Goal: Information Seeking & Learning: Learn about a topic

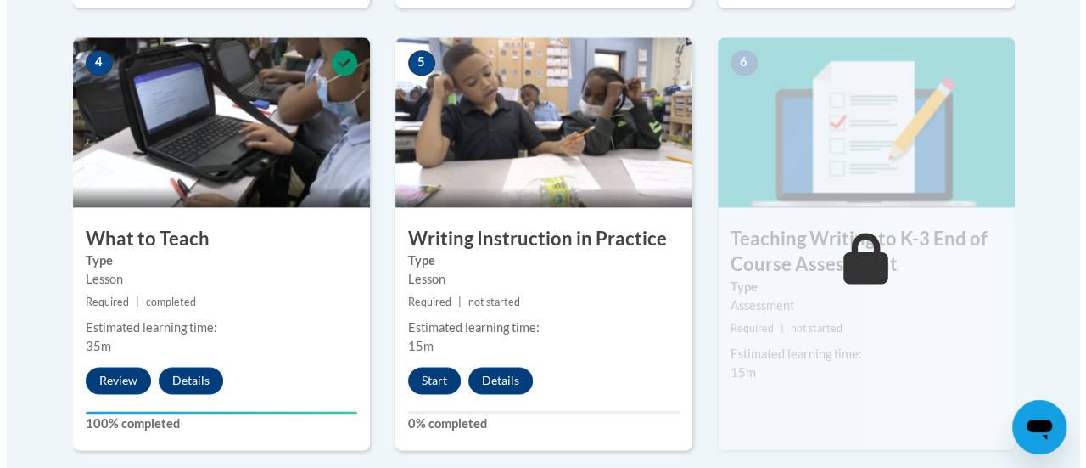
scroll to position [1045, 0]
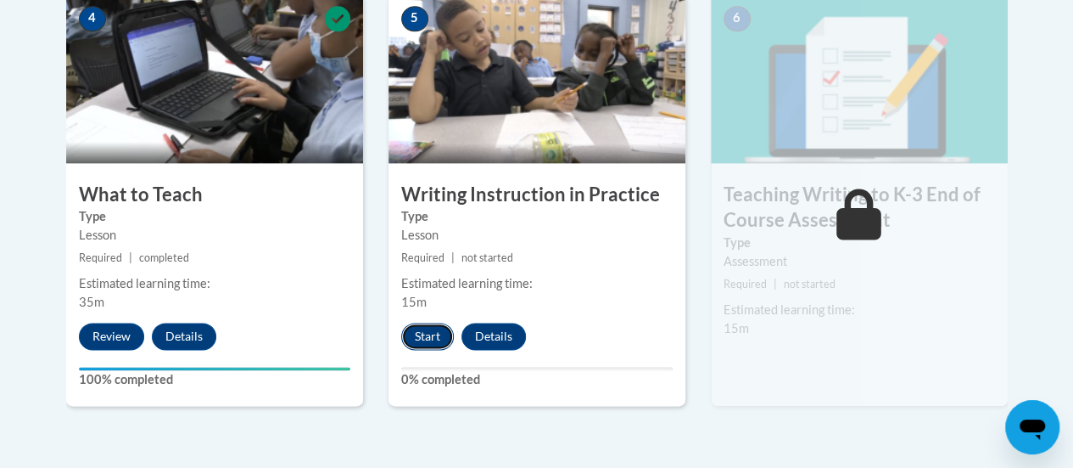
click at [428, 340] on button "Start" at bounding box center [427, 335] width 53 height 27
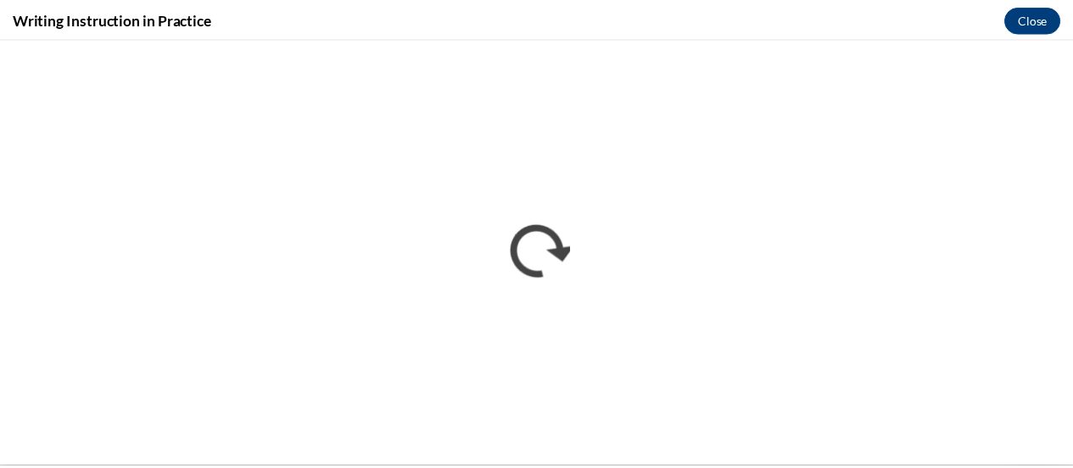
scroll to position [0, 0]
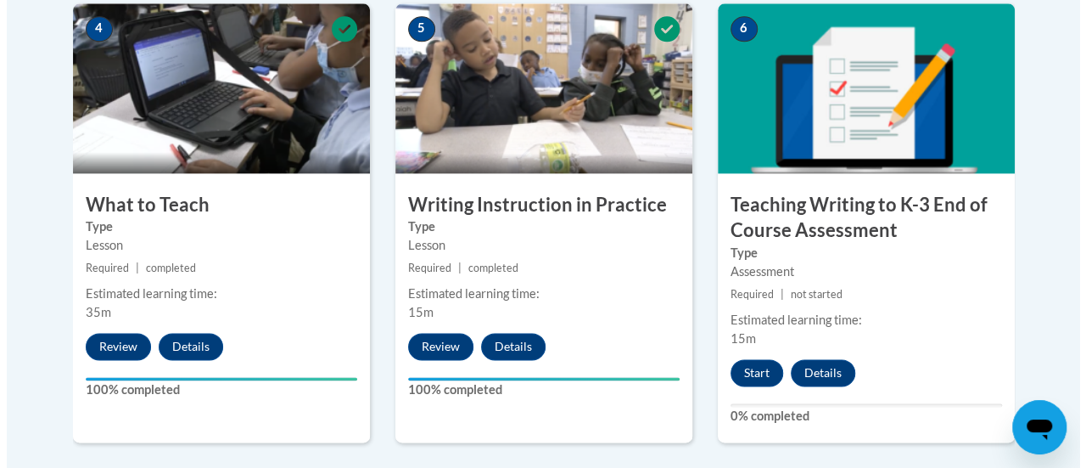
scroll to position [1032, 0]
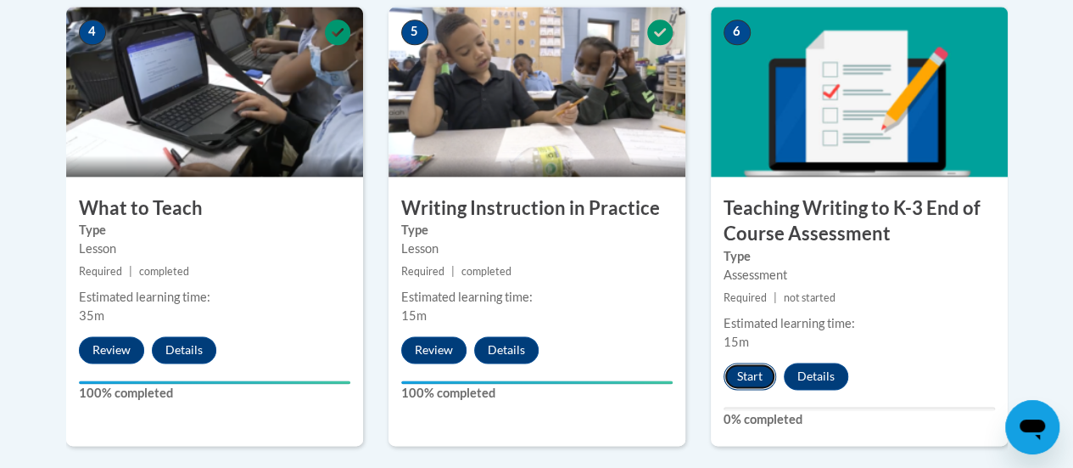
click at [750, 377] on button "Start" at bounding box center [750, 375] width 53 height 27
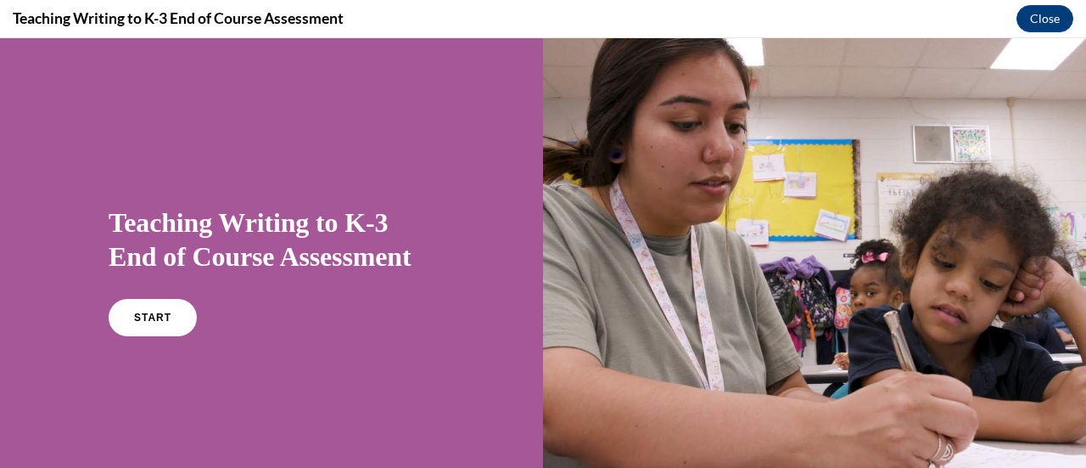
scroll to position [0, 0]
click at [156, 309] on link "START" at bounding box center [152, 317] width 92 height 39
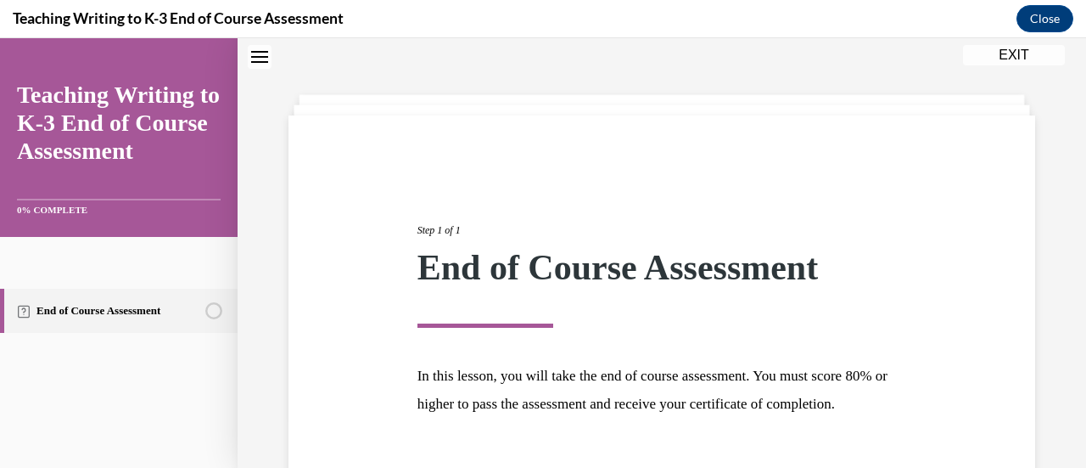
scroll to position [199, 0]
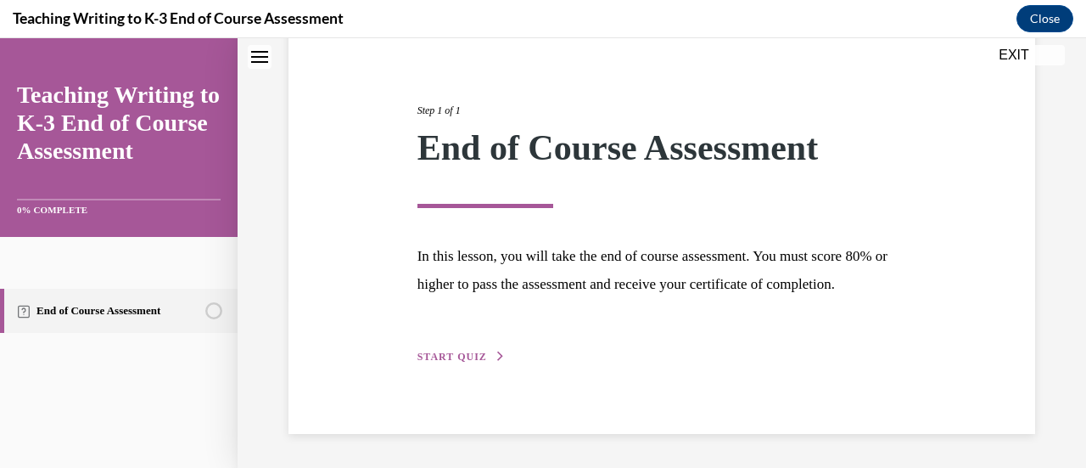
click at [461, 339] on div "Step 1 of 1 End of Course Assessment In this lesson, you will take the end of c…" at bounding box center [662, 215] width 515 height 302
click at [463, 345] on div "Step 1 of 1 End of Course Assessment In this lesson, you will take the end of c…" at bounding box center [662, 215] width 515 height 302
click at [467, 349] on div "Step 1 of 1 End of Course Assessment In this lesson, you will take the end of c…" at bounding box center [662, 215] width 515 height 302
click at [468, 352] on span "START QUIZ" at bounding box center [453, 356] width 70 height 12
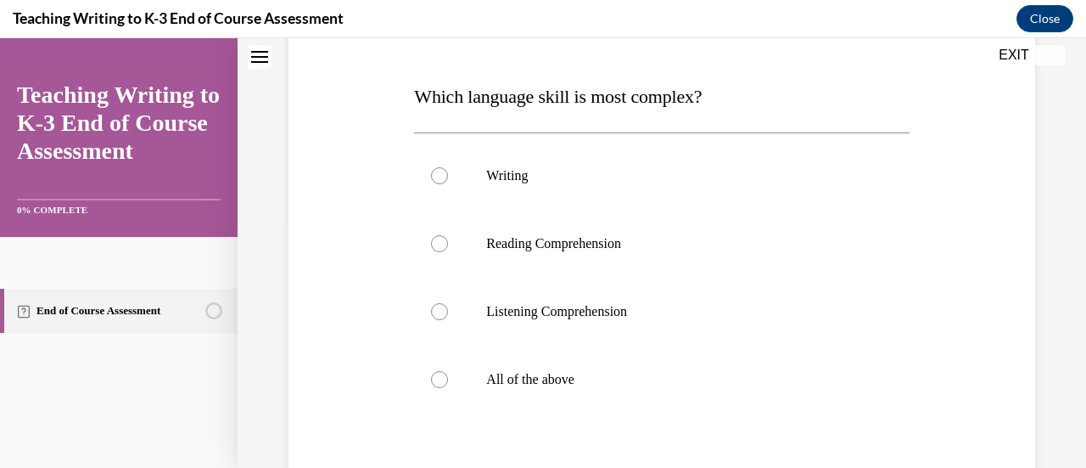
scroll to position [251, 0]
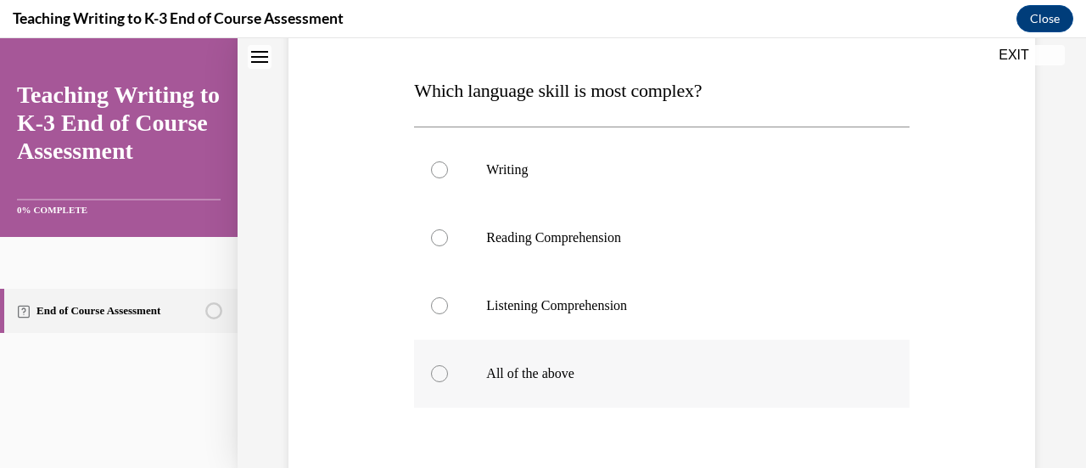
click at [532, 356] on label "All of the above" at bounding box center [661, 373] width 495 height 68
click at [448, 365] on input "All of the above" at bounding box center [439, 373] width 17 height 17
radio input "true"
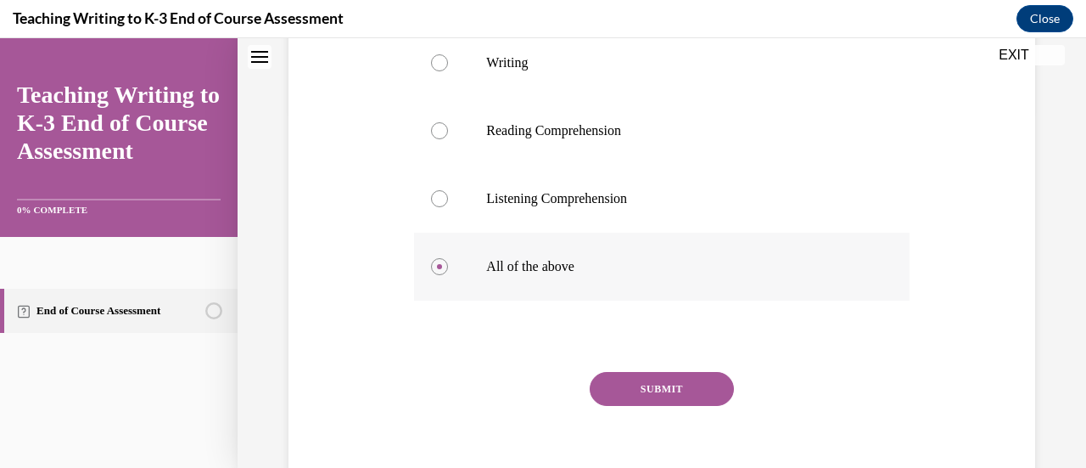
scroll to position [360, 0]
click at [655, 373] on button "SUBMIT" at bounding box center [662, 387] width 144 height 34
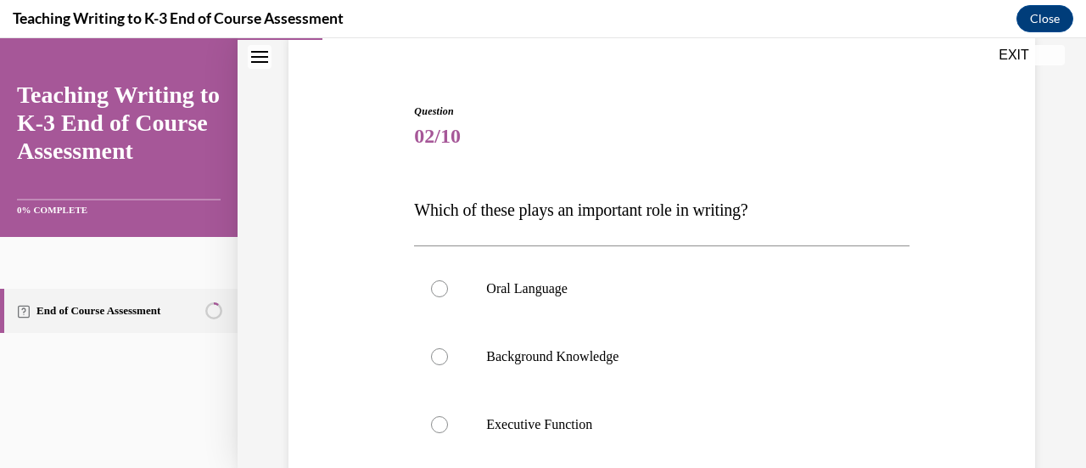
scroll to position [149, 0]
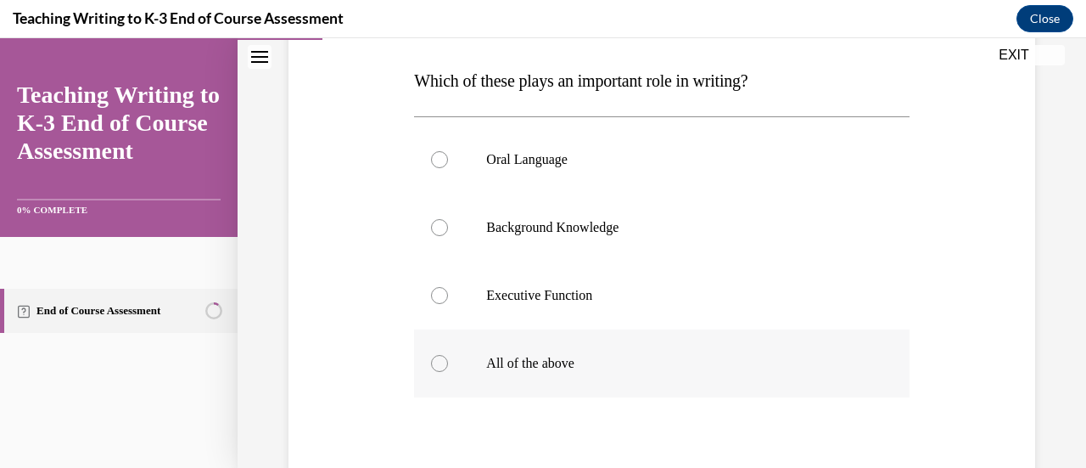
click at [608, 364] on p "All of the above" at bounding box center [676, 363] width 380 height 17
click at [448, 364] on input "All of the above" at bounding box center [439, 363] width 17 height 17
radio input "true"
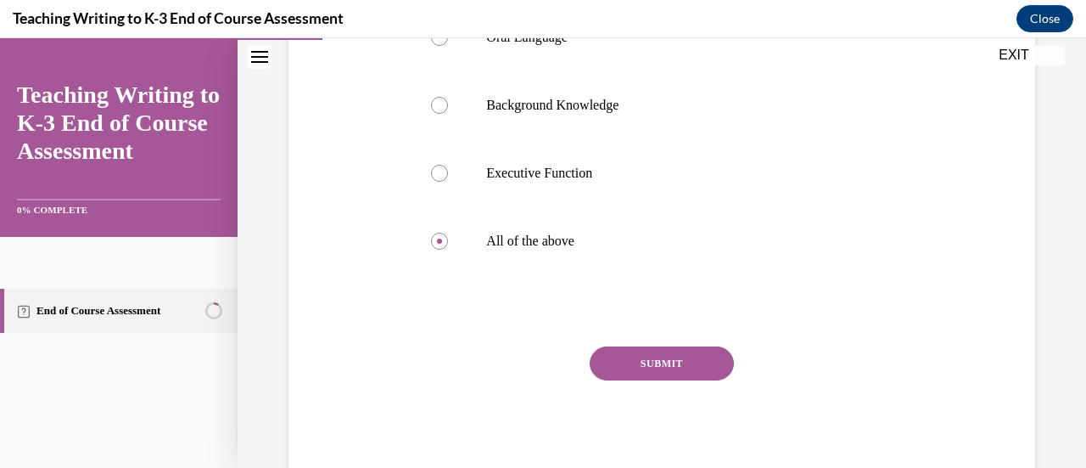
click at [684, 369] on button "SUBMIT" at bounding box center [662, 363] width 144 height 34
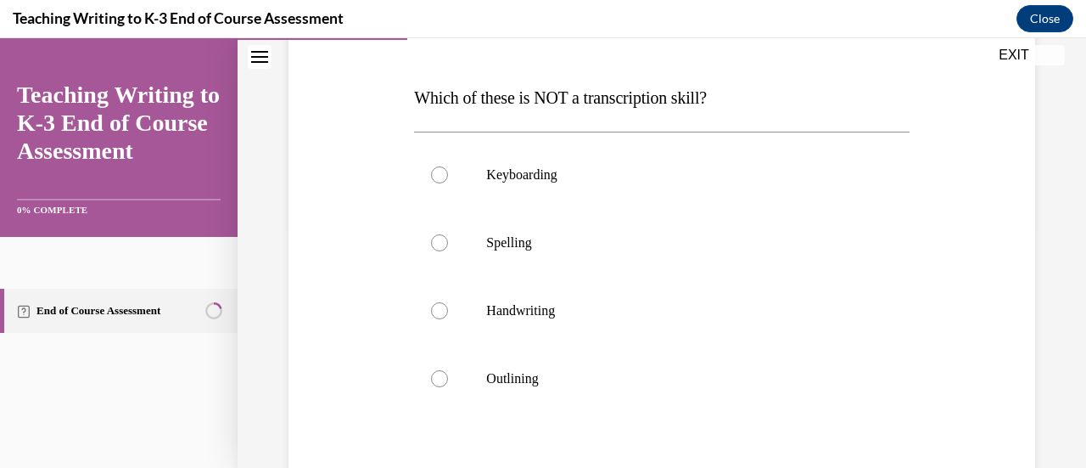
scroll to position [249, 0]
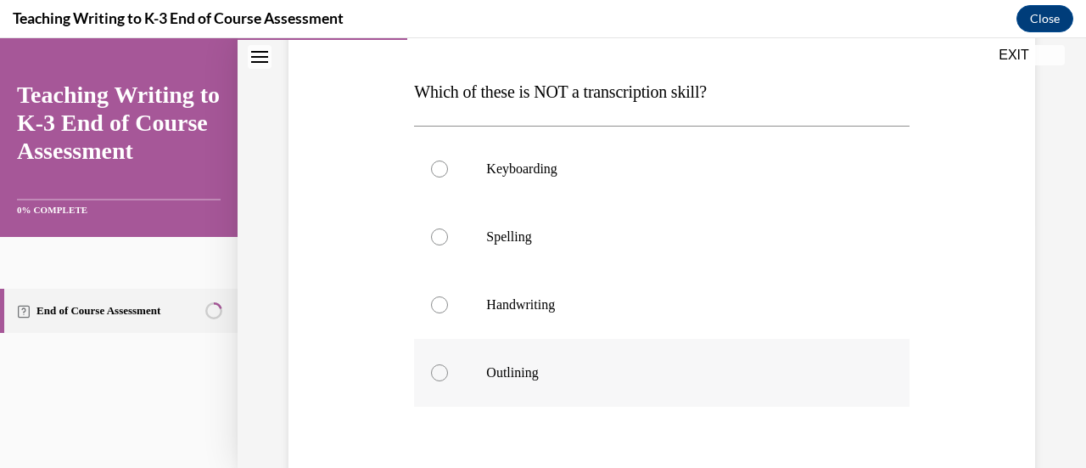
click at [561, 366] on p "Outlining" at bounding box center [676, 372] width 380 height 17
click at [448, 366] on input "Outlining" at bounding box center [439, 372] width 17 height 17
radio input "true"
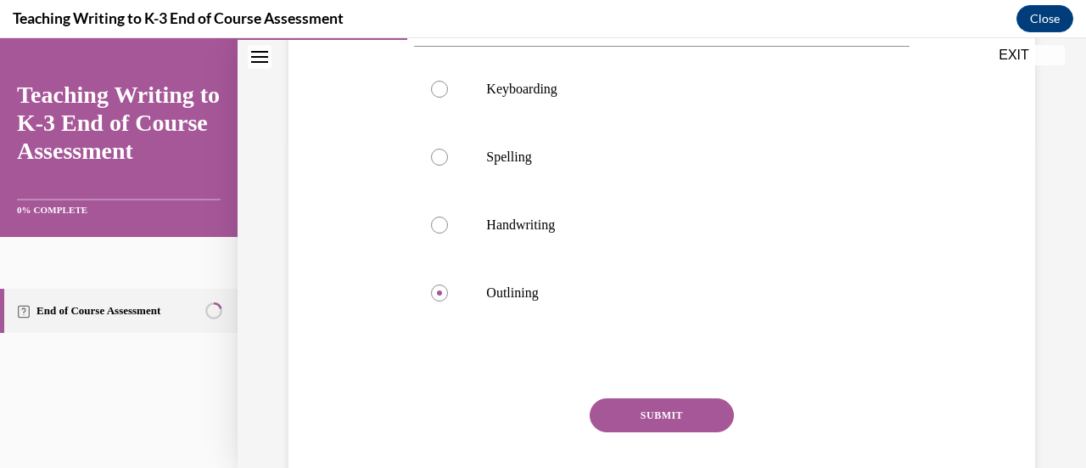
click at [669, 413] on button "SUBMIT" at bounding box center [662, 415] width 144 height 34
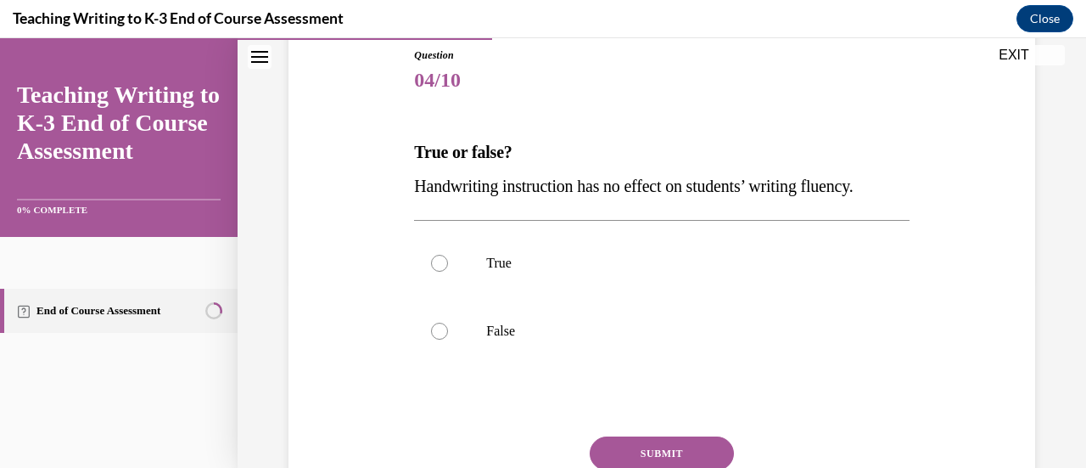
scroll to position [205, 0]
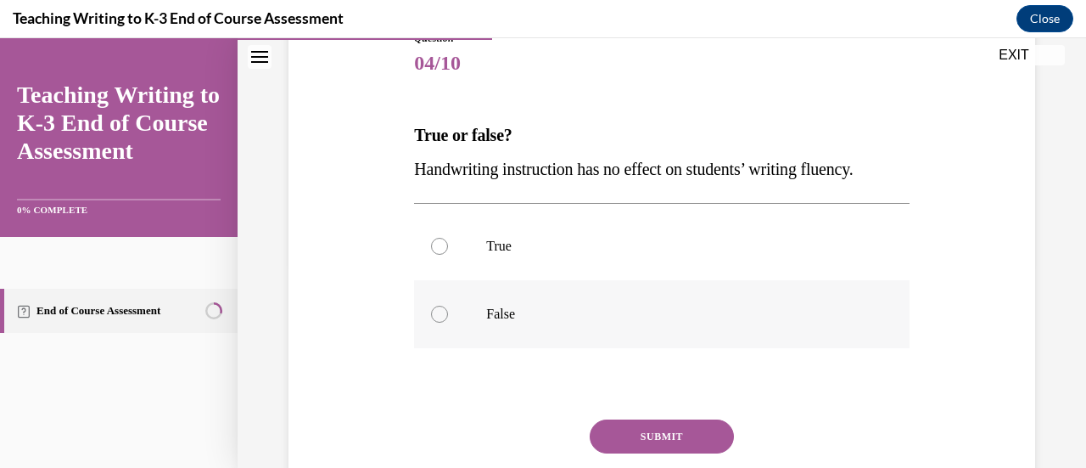
click at [541, 339] on label "False" at bounding box center [661, 314] width 495 height 68
click at [448, 322] on input "False" at bounding box center [439, 313] width 17 height 17
radio input "true"
click at [659, 432] on button "SUBMIT" at bounding box center [662, 436] width 144 height 34
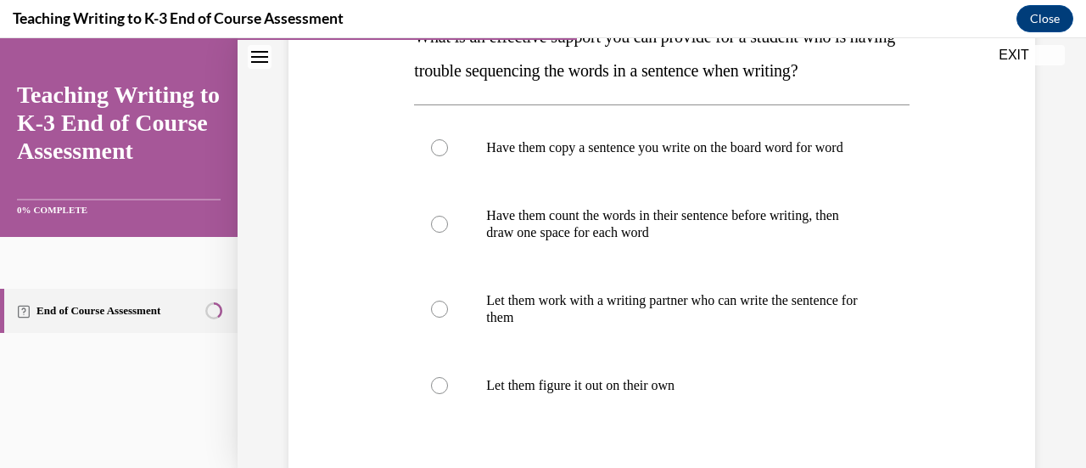
scroll to position [302, 0]
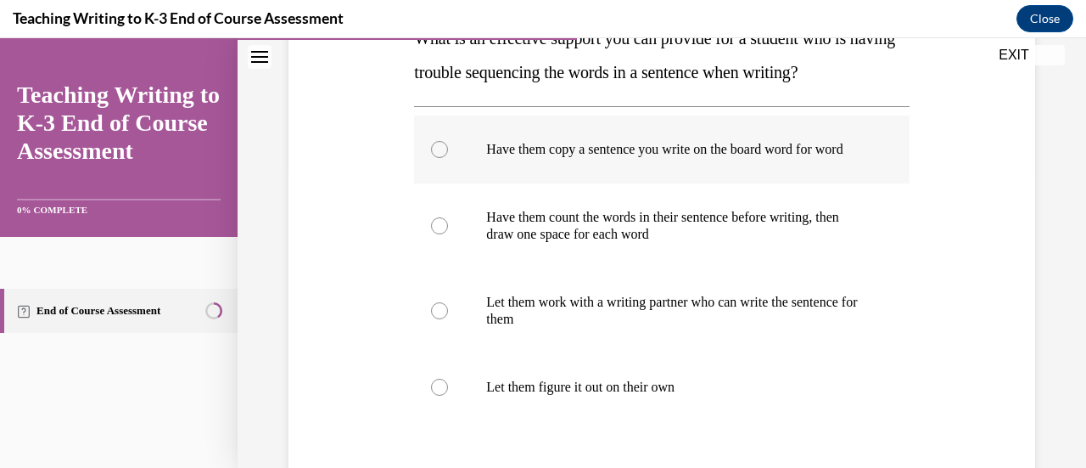
click at [693, 179] on label "Have them copy a sentence you write on the board word for word" at bounding box center [661, 149] width 495 height 68
click at [448, 158] on input "Have them copy a sentence you write on the board word for word" at bounding box center [439, 149] width 17 height 17
radio input "true"
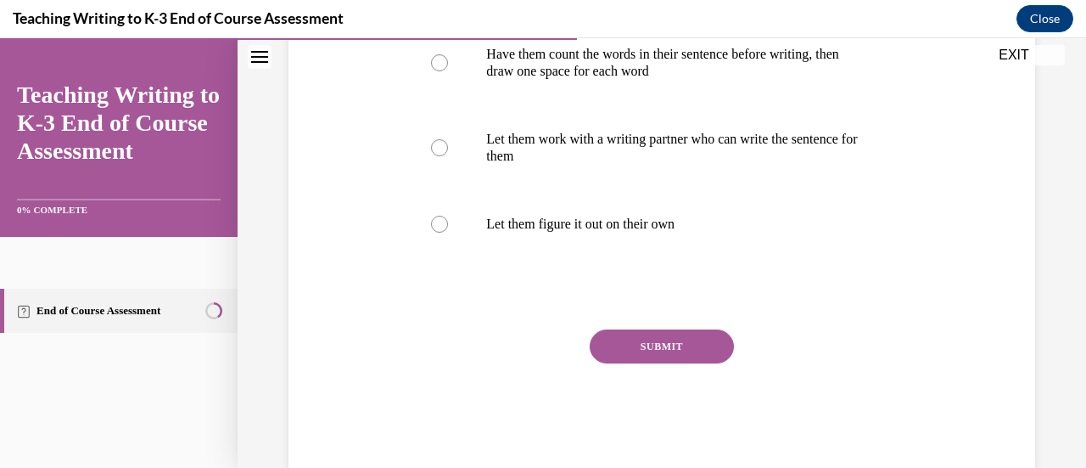
click at [664, 363] on button "SUBMIT" at bounding box center [662, 346] width 144 height 34
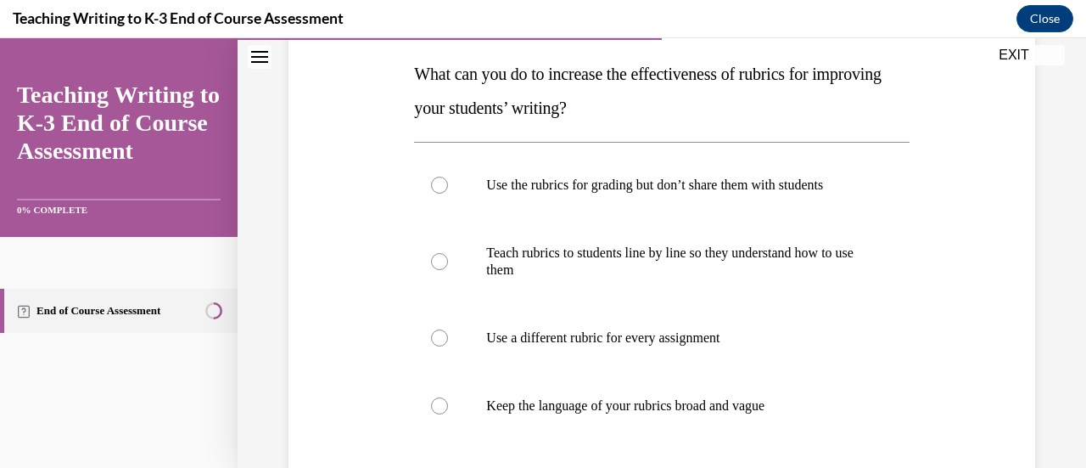
scroll to position [266, 0]
click at [666, 276] on p "Teach rubrics to students line by line so they understand how to use them" at bounding box center [676, 262] width 380 height 34
click at [448, 271] on input "Teach rubrics to students line by line so they understand how to use them" at bounding box center [439, 262] width 17 height 17
radio input "true"
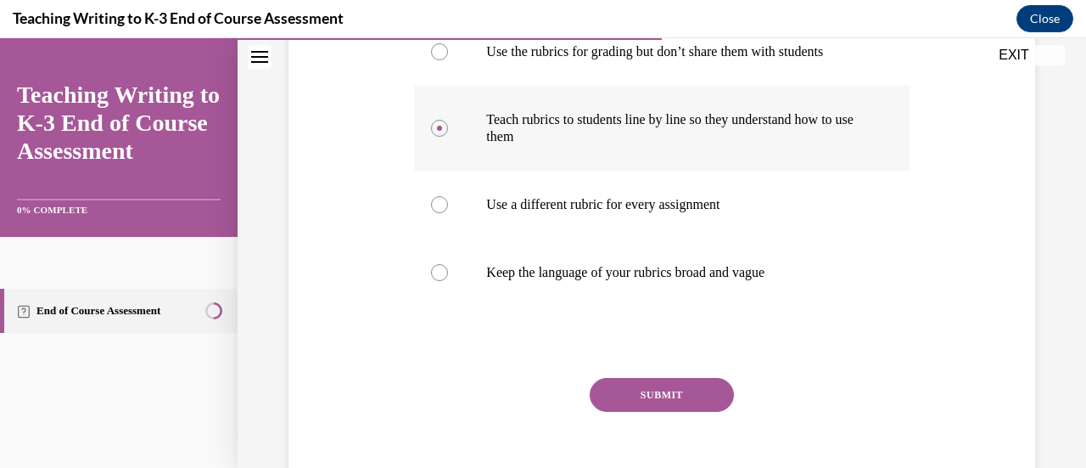
scroll to position [405, 0]
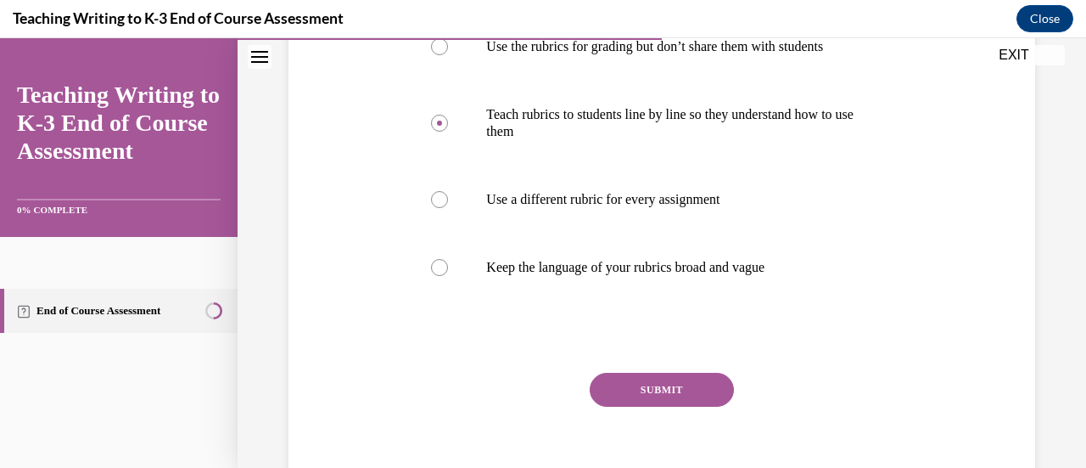
click at [652, 382] on button "SUBMIT" at bounding box center [662, 390] width 144 height 34
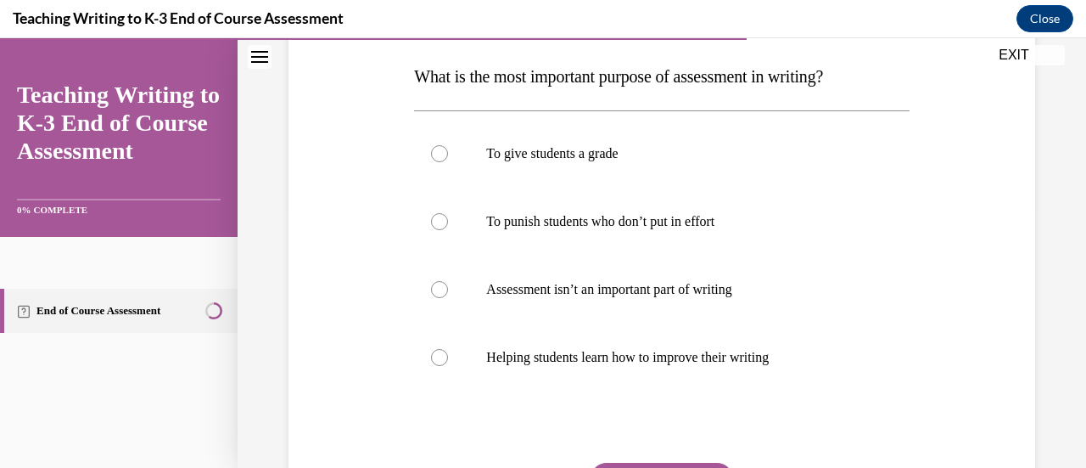
scroll to position [282, 0]
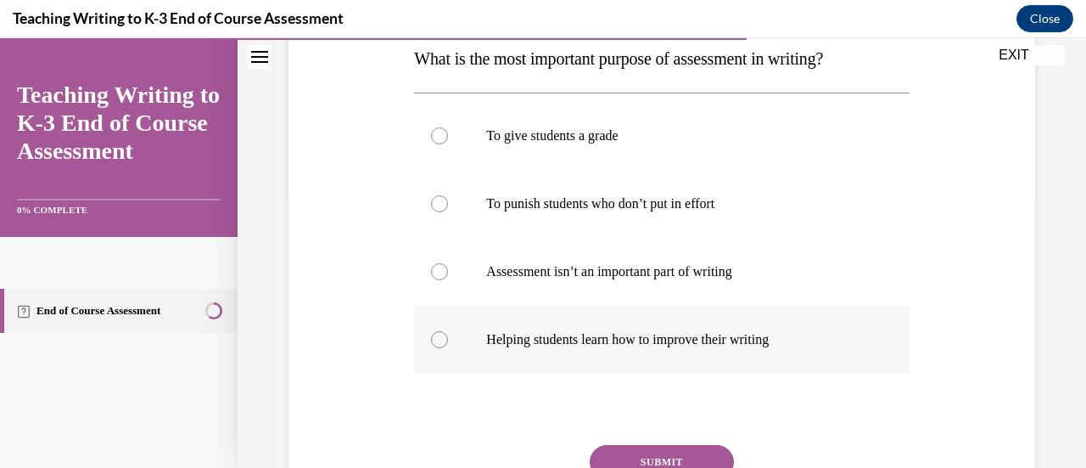
click at [664, 334] on p "Helping students learn how to improve their writing" at bounding box center [676, 339] width 380 height 17
click at [448, 334] on input "Helping students learn how to improve their writing" at bounding box center [439, 339] width 17 height 17
radio input "true"
click at [648, 449] on button "SUBMIT" at bounding box center [662, 462] width 144 height 34
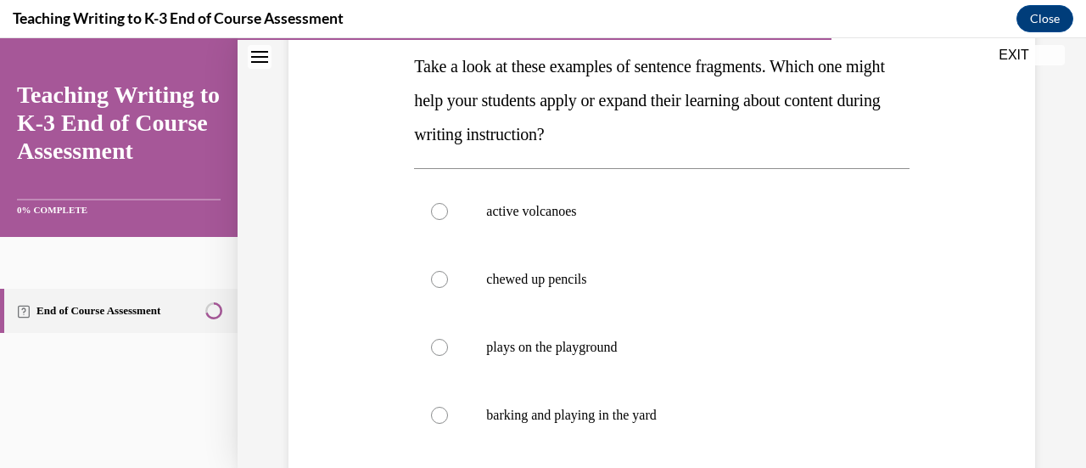
scroll to position [273, 0]
click at [652, 230] on label "active volcanoes" at bounding box center [661, 212] width 495 height 68
click at [448, 221] on input "active volcanoes" at bounding box center [439, 212] width 17 height 17
radio input "true"
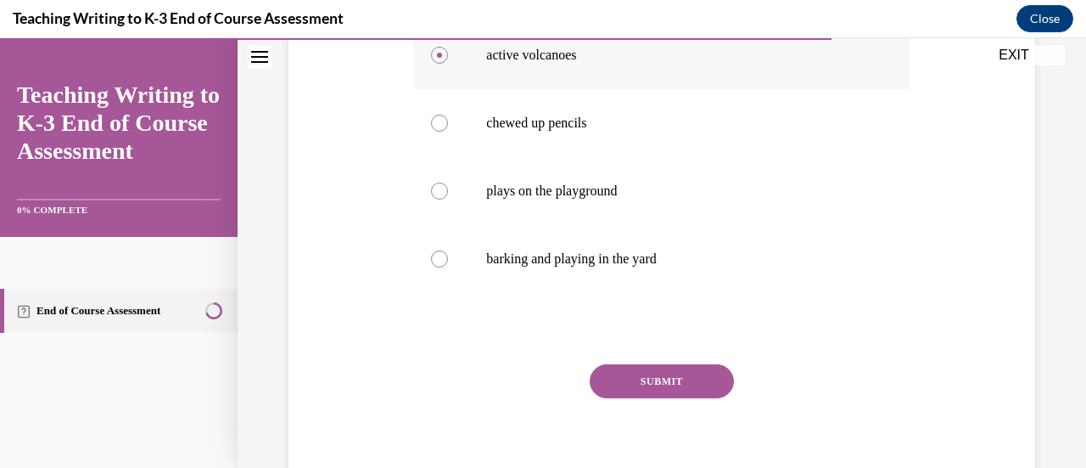
scroll to position [433, 0]
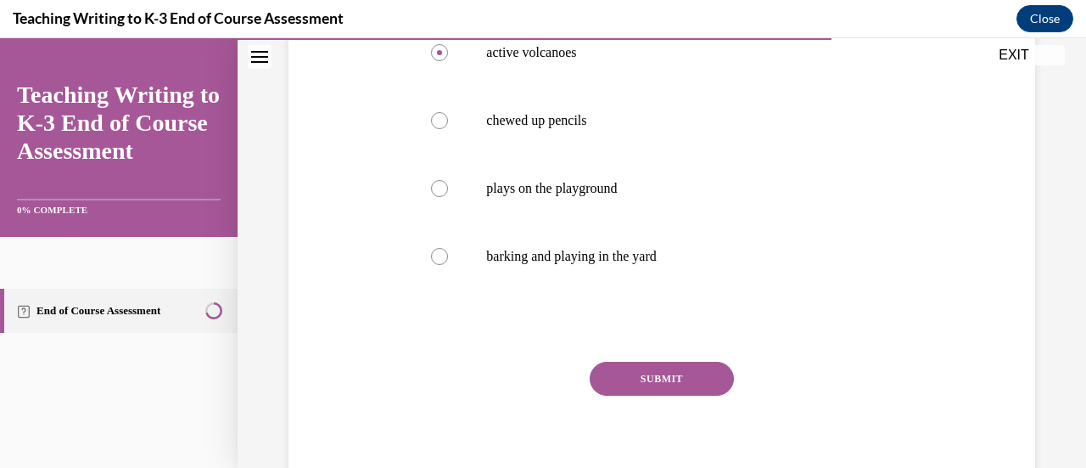
click at [667, 384] on button "SUBMIT" at bounding box center [662, 379] width 144 height 34
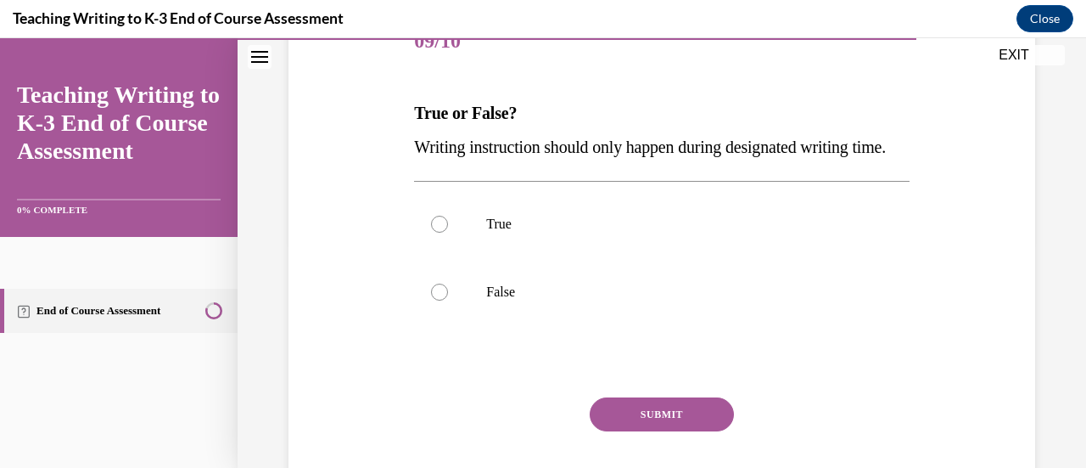
scroll to position [227, 0]
click at [539, 327] on label "False" at bounding box center [661, 293] width 495 height 68
click at [448, 301] on input "False" at bounding box center [439, 292] width 17 height 17
radio input "true"
click at [662, 432] on button "SUBMIT" at bounding box center [662, 415] width 144 height 34
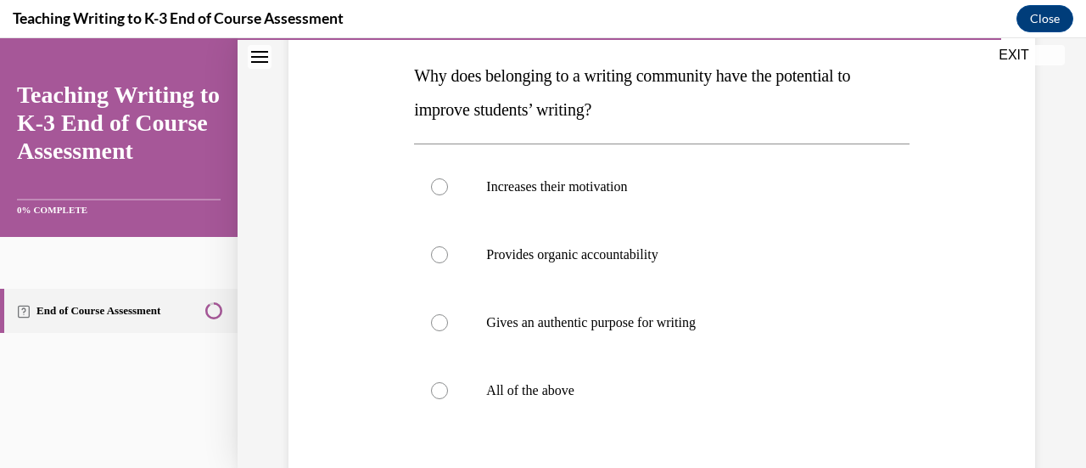
scroll to position [266, 0]
click at [565, 398] on label "All of the above" at bounding box center [661, 390] width 495 height 68
click at [448, 398] on input "All of the above" at bounding box center [439, 389] width 17 height 17
radio input "true"
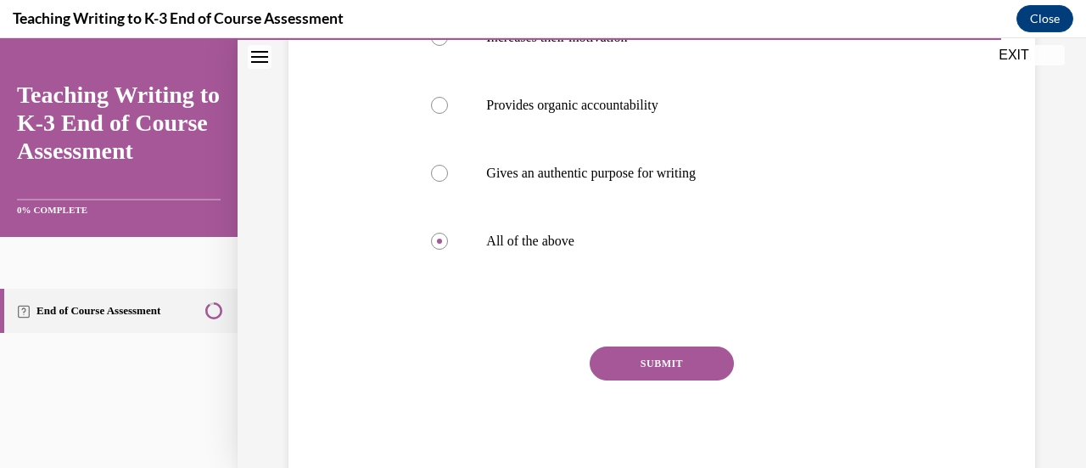
click at [659, 365] on button "SUBMIT" at bounding box center [662, 363] width 144 height 34
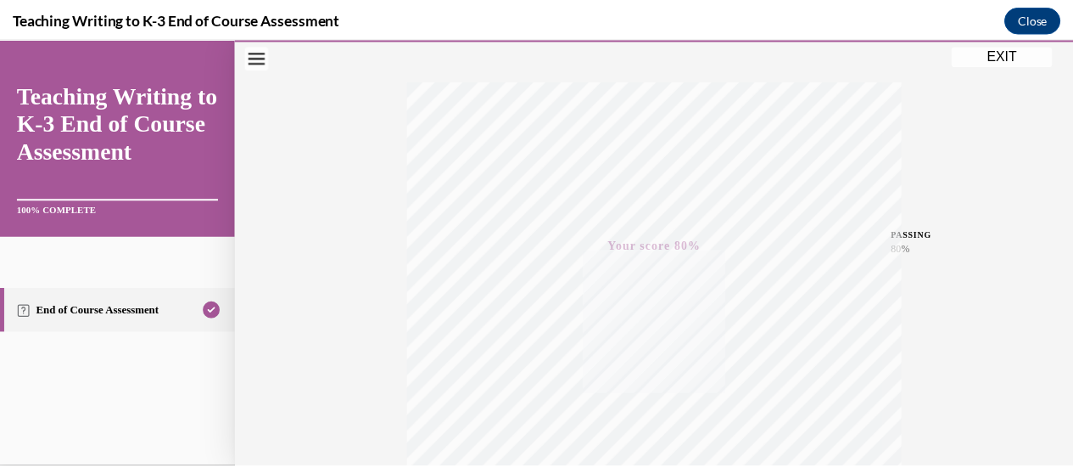
scroll to position [238, 0]
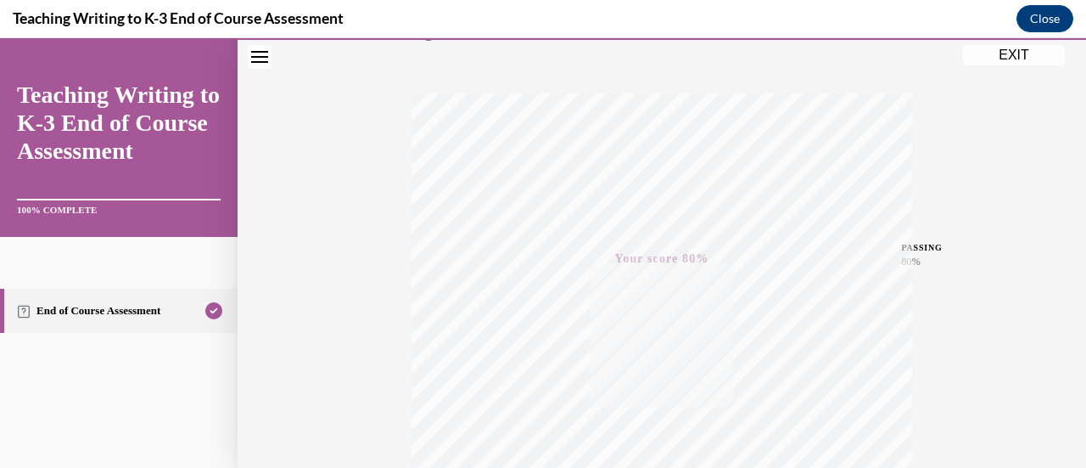
click at [1006, 57] on button "EXIT" at bounding box center [1014, 55] width 102 height 20
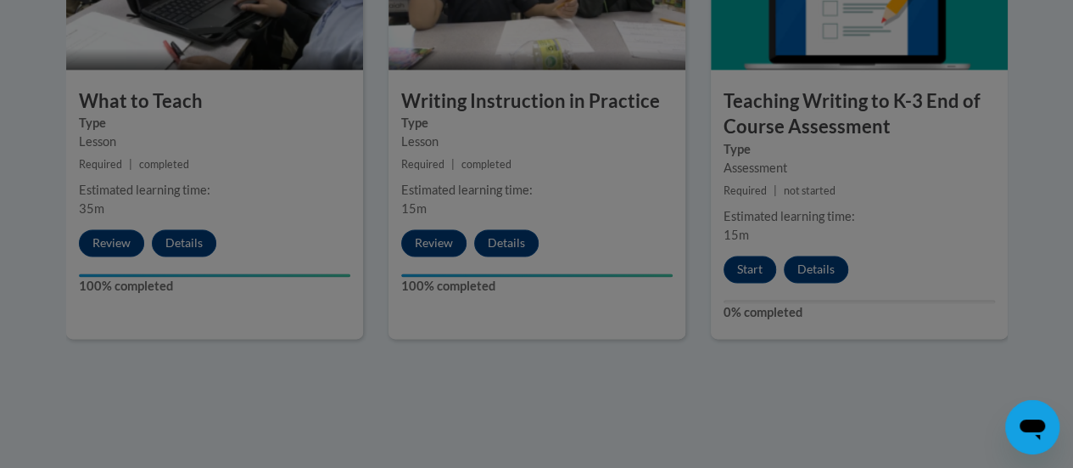
scroll to position [1142, 0]
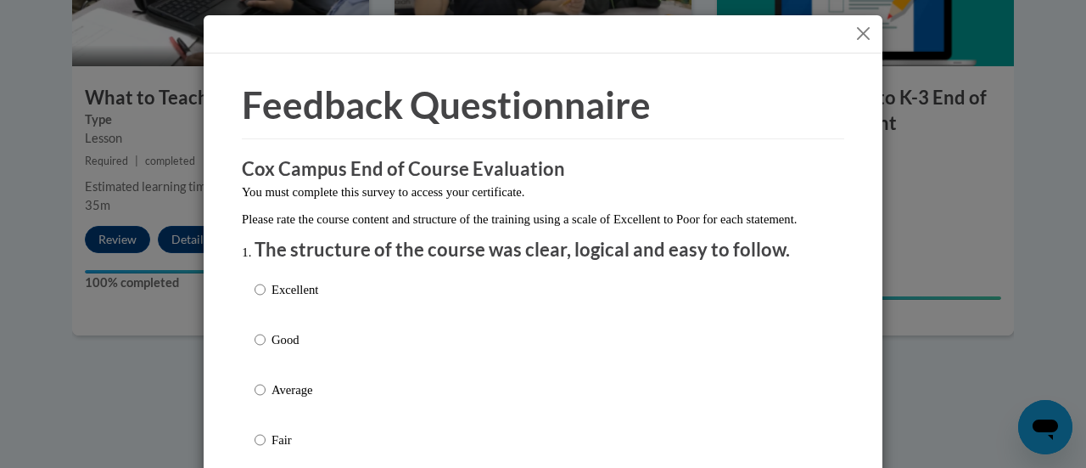
click at [854, 40] on button "Close" at bounding box center [863, 33] width 21 height 21
